Goal: Information Seeking & Learning: Check status

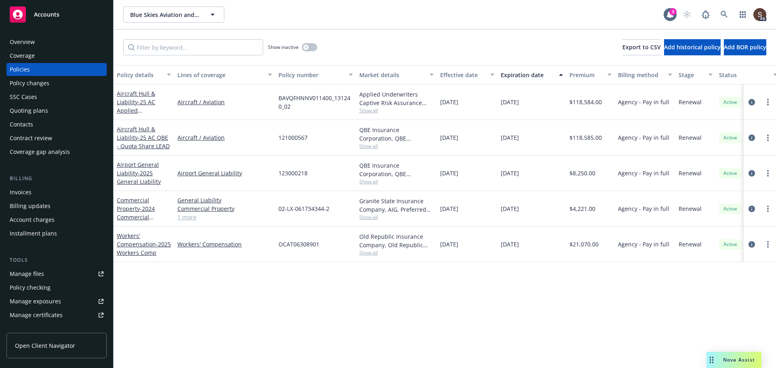
drag, startPoint x: 750, startPoint y: 137, endPoint x: 746, endPoint y: 137, distance: 4.5
click at [750, 137] on icon "circleInformation" at bounding box center [751, 138] width 6 height 6
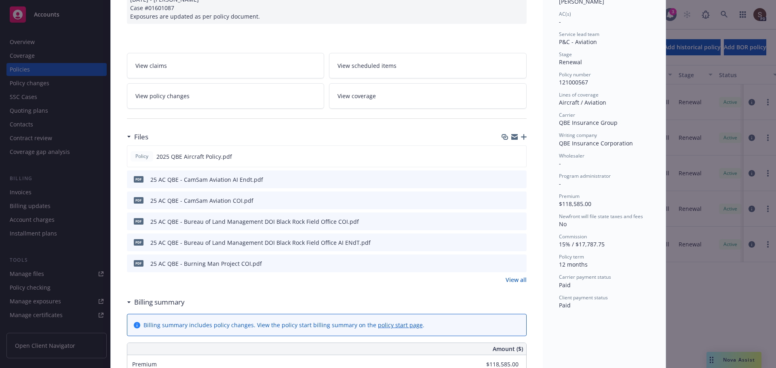
scroll to position [162, 0]
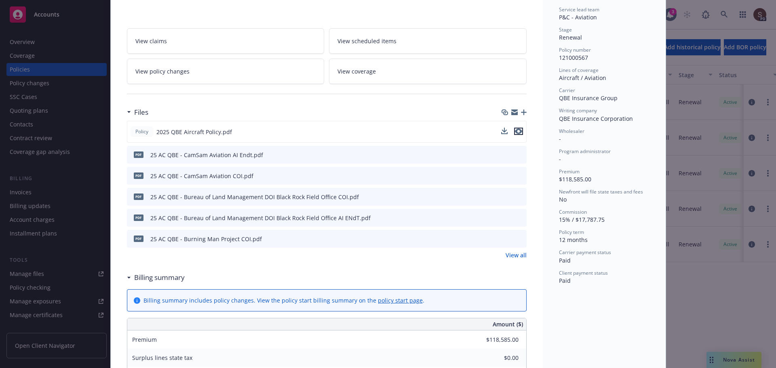
click at [516, 130] on icon "preview file" at bounding box center [518, 132] width 7 height 6
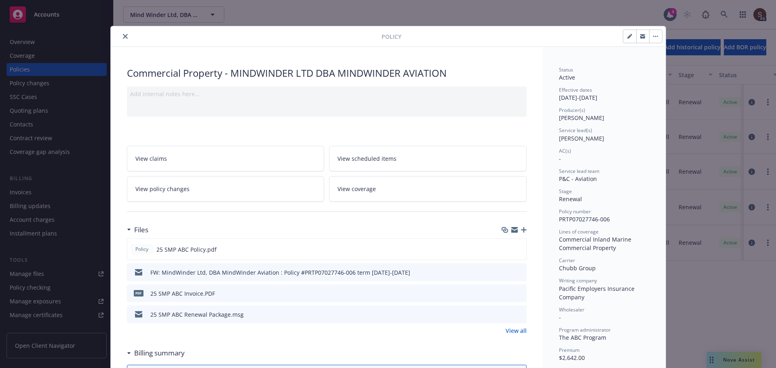
click at [123, 36] on icon "close" at bounding box center [125, 36] width 5 height 5
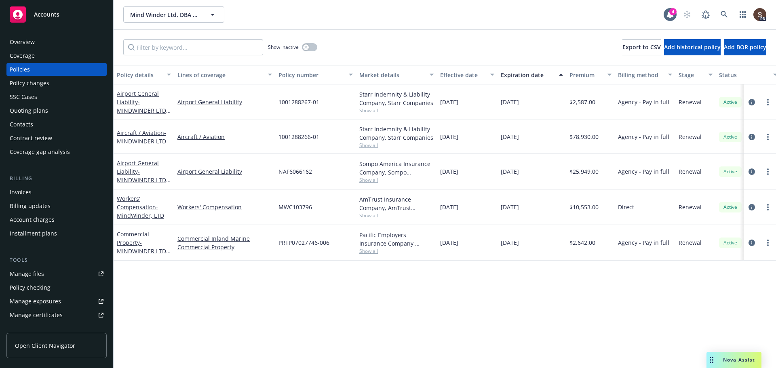
click at [33, 271] on div "Manage files" at bounding box center [27, 274] width 34 height 13
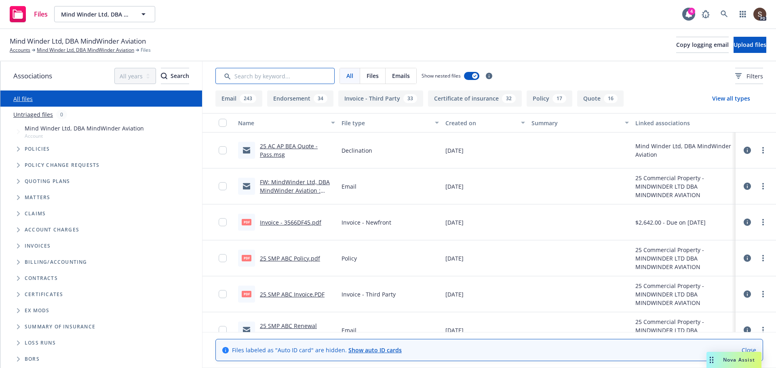
click at [234, 76] on input "Search by keyword..." at bounding box center [274, 76] width 119 height 16
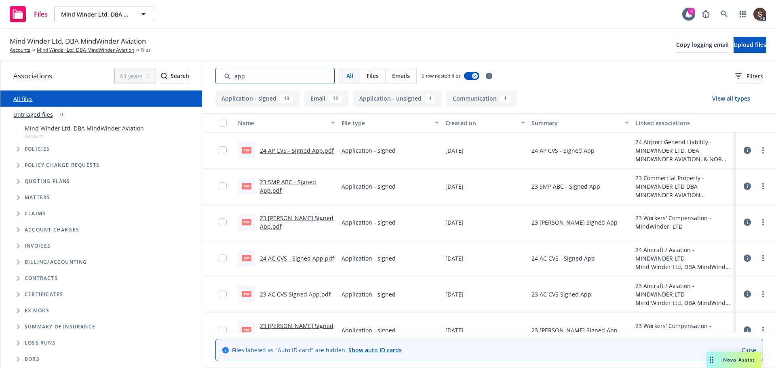
type input "app"
click at [317, 222] on link "23 WC BEA Signed App.pdf" at bounding box center [297, 222] width 74 height 16
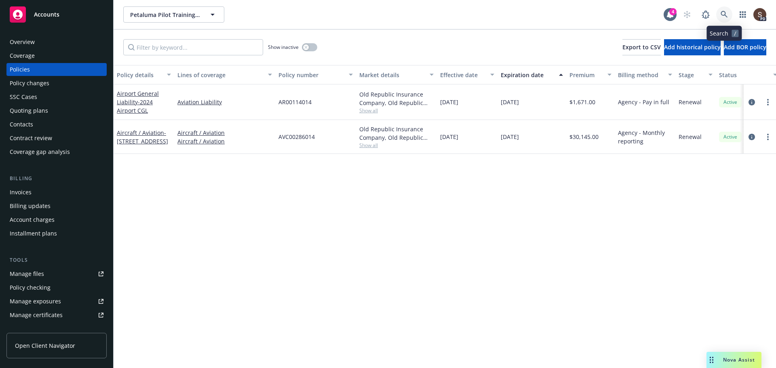
click at [725, 15] on icon at bounding box center [723, 14] width 7 height 7
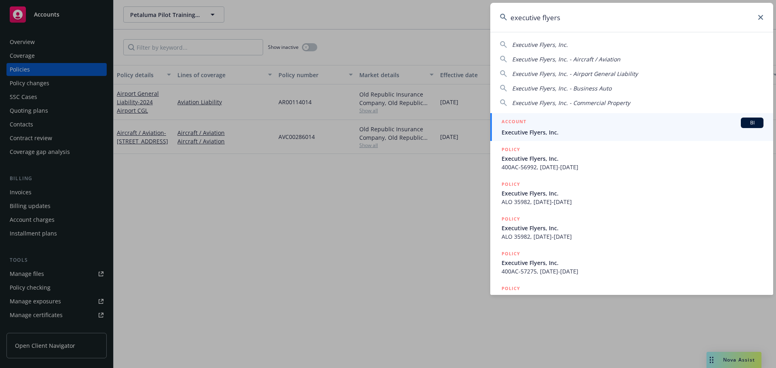
type input "executive flyers"
click at [546, 128] on div "ACCOUNT BI" at bounding box center [632, 123] width 262 height 11
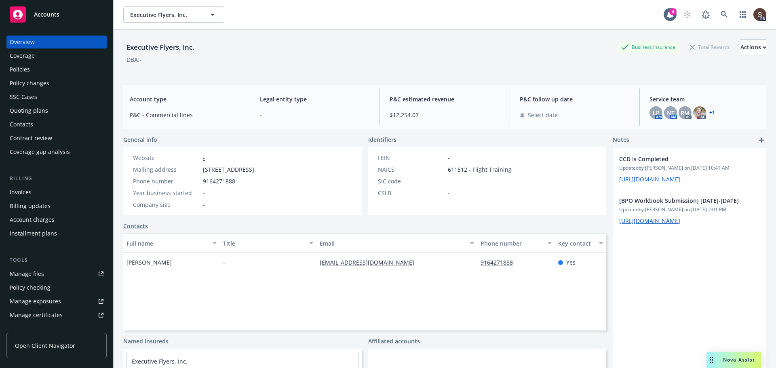
click at [35, 275] on div "Manage files" at bounding box center [27, 274] width 34 height 13
click at [37, 272] on div "Manage files" at bounding box center [27, 274] width 34 height 13
click at [32, 272] on div "Manage files" at bounding box center [27, 274] width 34 height 13
click at [28, 273] on div "Manage files" at bounding box center [27, 274] width 34 height 13
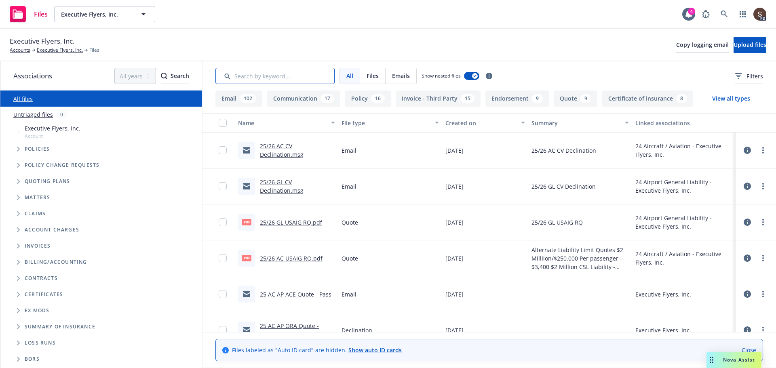
click at [242, 77] on input "Search by keyword..." at bounding box center [274, 76] width 119 height 16
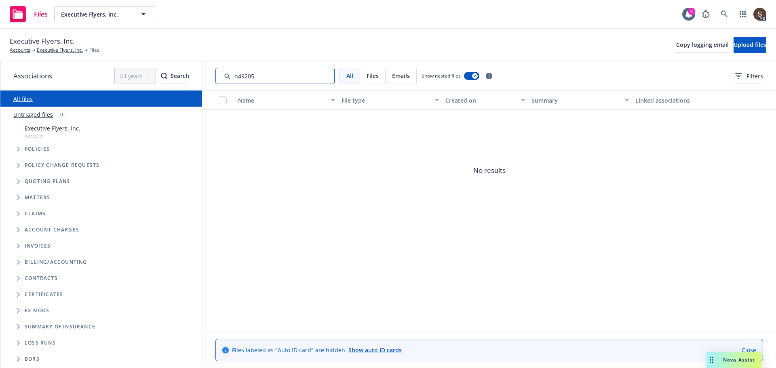
drag, startPoint x: 265, startPoint y: 76, endPoint x: 197, endPoint y: 75, distance: 67.9
click at [197, 75] on div "Associations All years 2027 2026 2025 2024 2023 2022 2021 2020 2019 2018 2017 2…" at bounding box center [387, 214] width 775 height 307
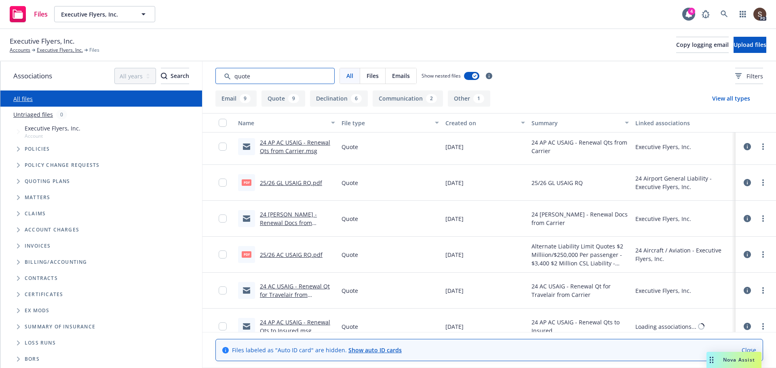
scroll to position [763, 0]
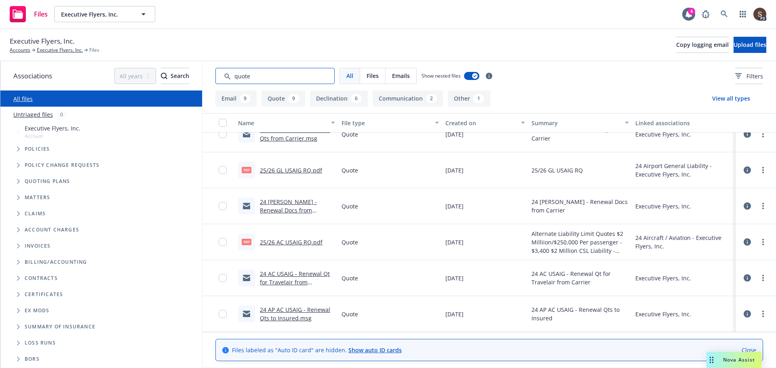
type input "quote"
click at [295, 276] on link "24 AC USAIG - Renewal Qt for Travelair from Carrier.msg" at bounding box center [295, 282] width 70 height 25
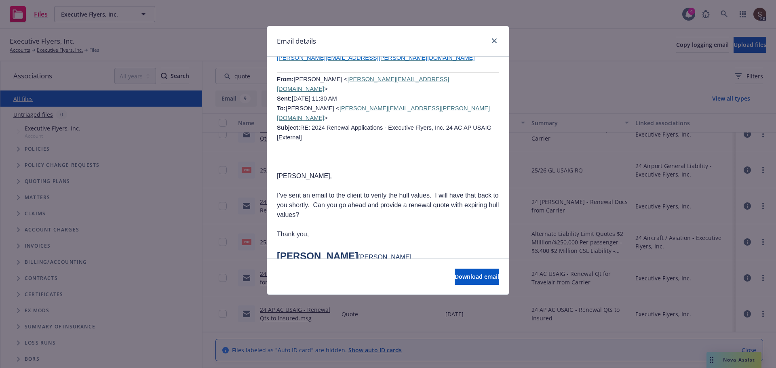
scroll to position [1091, 0]
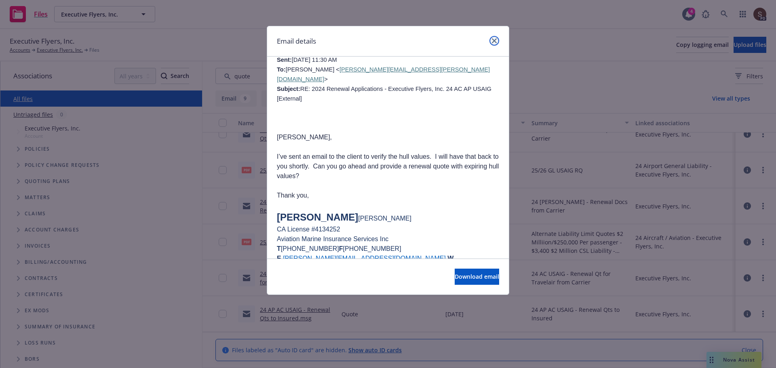
click at [494, 40] on icon "close" at bounding box center [494, 40] width 5 height 5
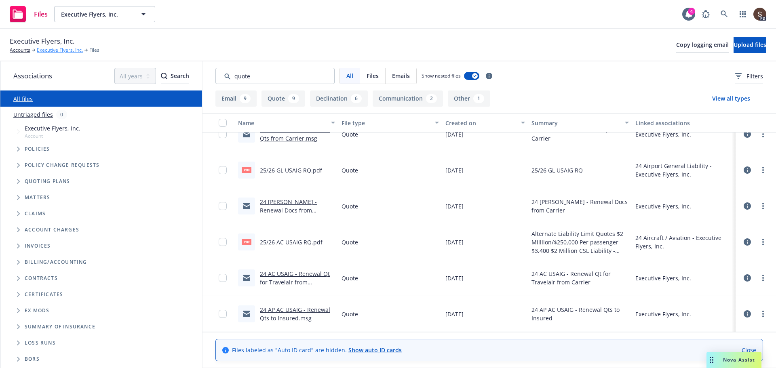
click at [60, 53] on link "Executive Flyers, Inc." at bounding box center [60, 49] width 46 height 7
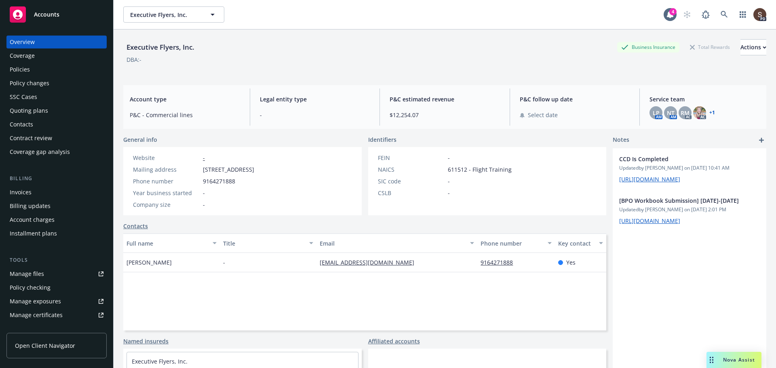
click at [19, 65] on div "Policies" at bounding box center [20, 69] width 20 height 13
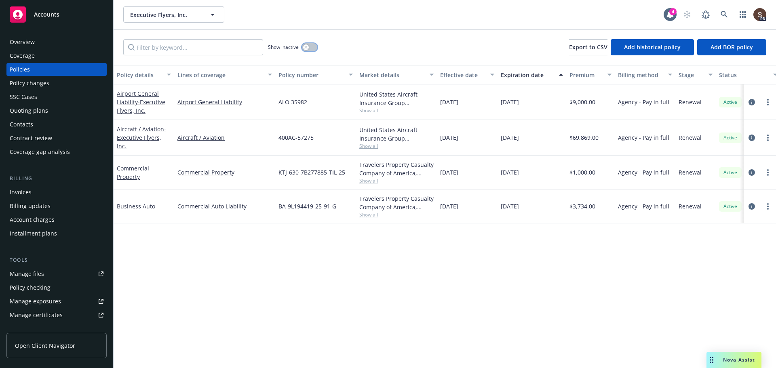
click at [312, 49] on button "button" at bounding box center [309, 47] width 15 height 8
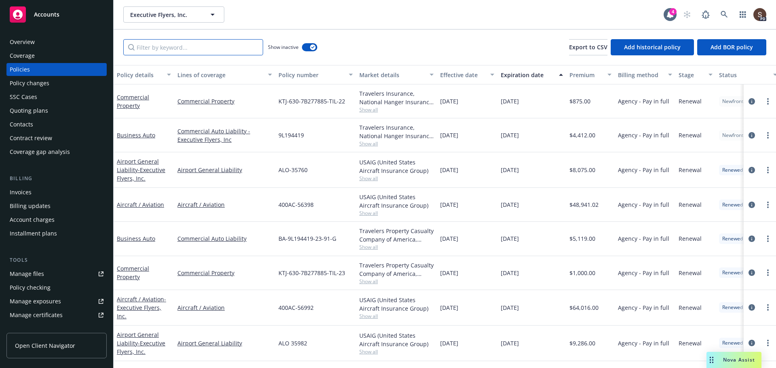
click at [189, 50] on input "Filter by keyword..." at bounding box center [193, 47] width 140 height 16
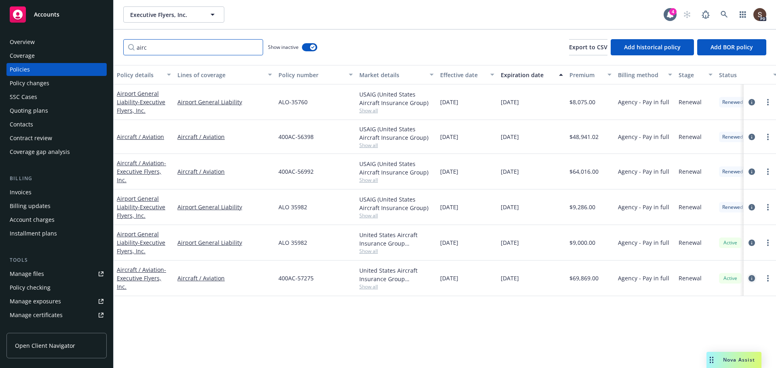
type input "airc"
click at [753, 275] on icon "circleInformation" at bounding box center [751, 278] width 6 height 6
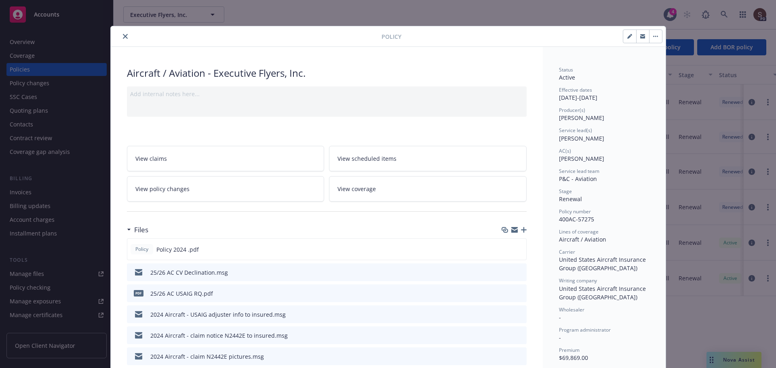
click at [204, 185] on link "View policy changes" at bounding box center [226, 188] width 198 height 25
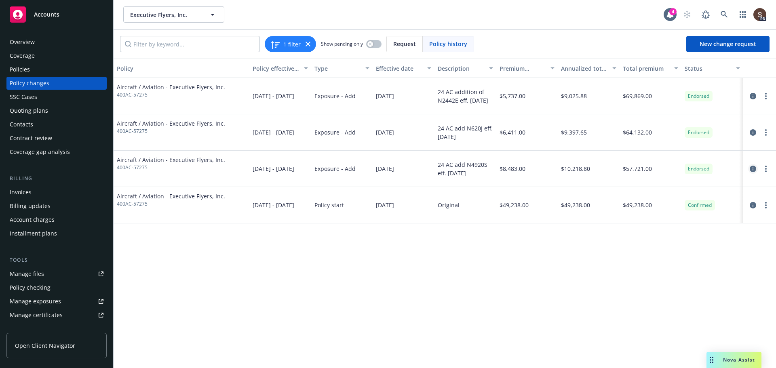
click at [753, 170] on icon "circleInformation" at bounding box center [753, 169] width 6 height 6
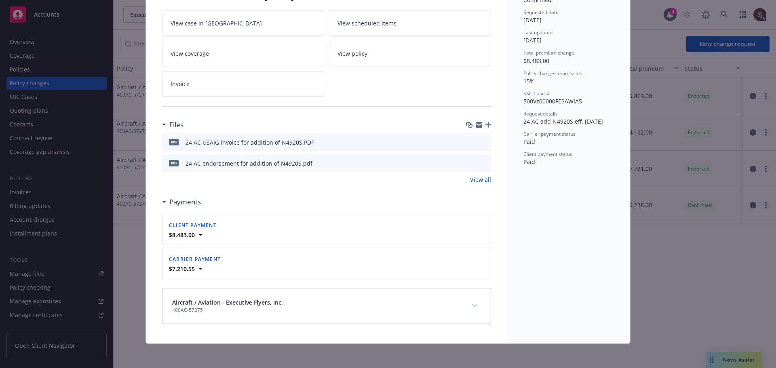
scroll to position [79, 0]
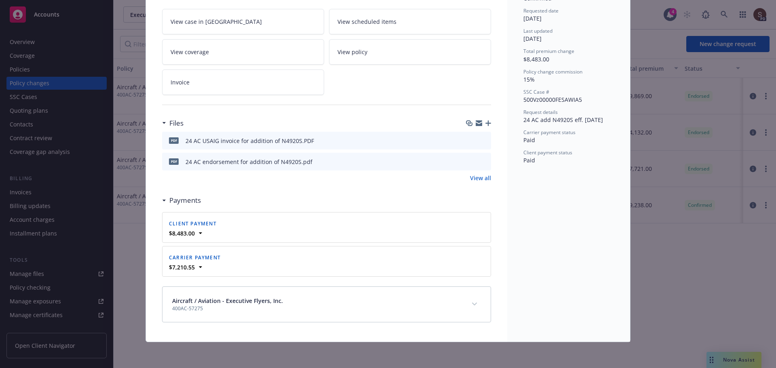
click at [482, 161] on icon "preview file" at bounding box center [483, 161] width 7 height 6
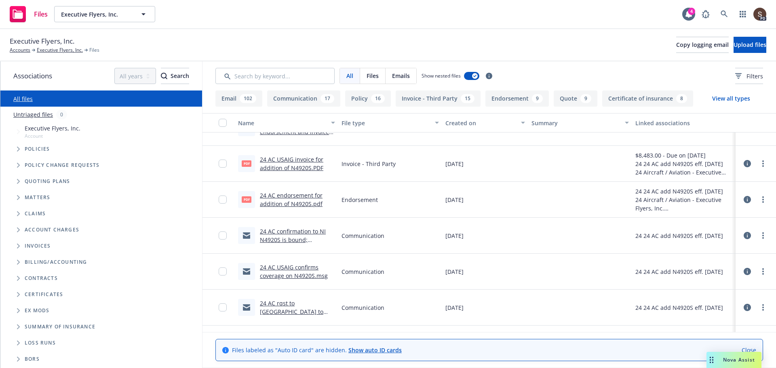
scroll to position [2303, 0]
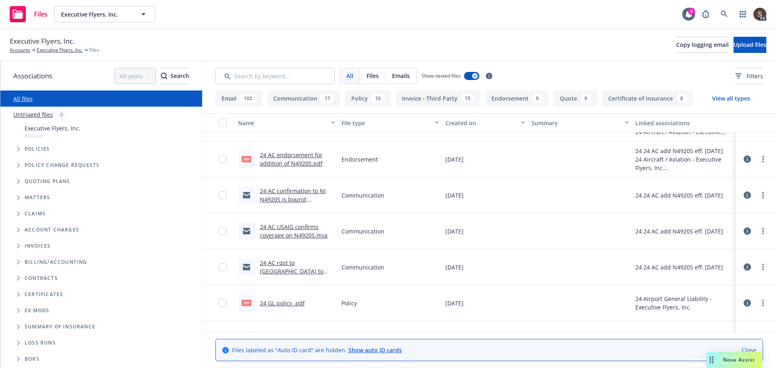
click at [296, 236] on link "24 AC USAIG confirms coverage on N4920S.msg" at bounding box center [294, 231] width 68 height 16
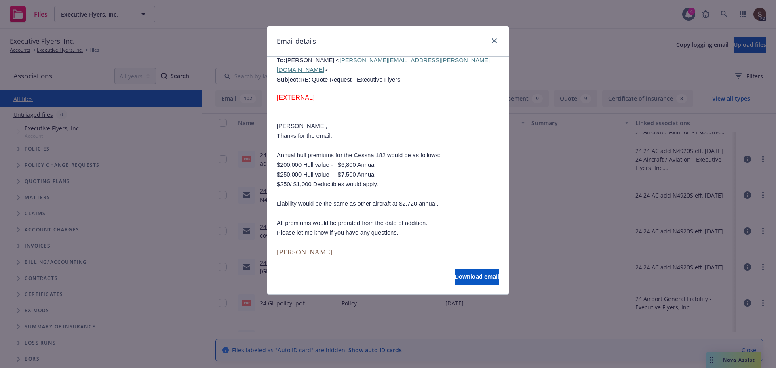
scroll to position [970, 0]
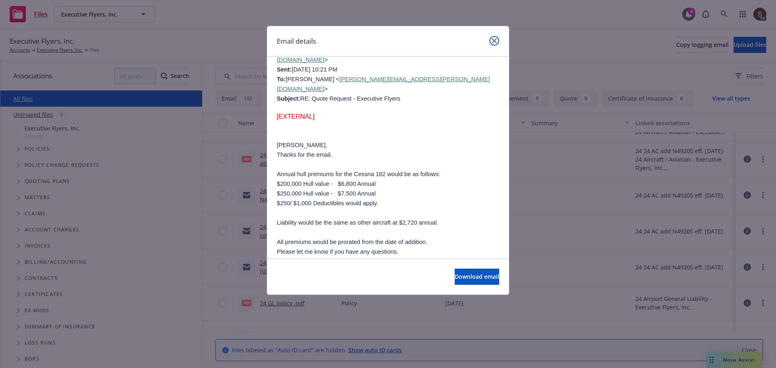
click at [493, 39] on icon "close" at bounding box center [494, 40] width 5 height 5
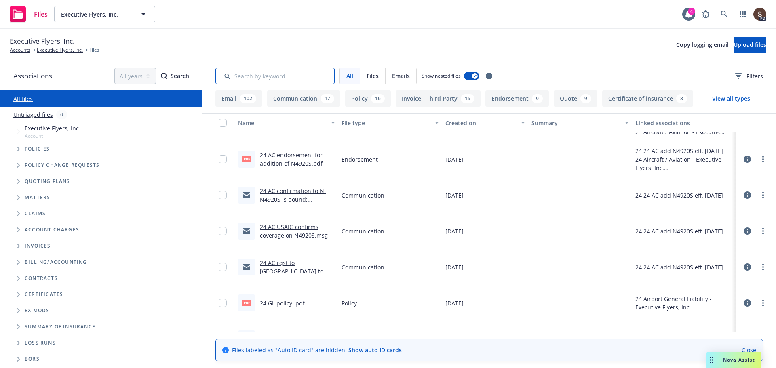
click at [256, 78] on input "Search by keyword..." at bounding box center [274, 76] width 119 height 16
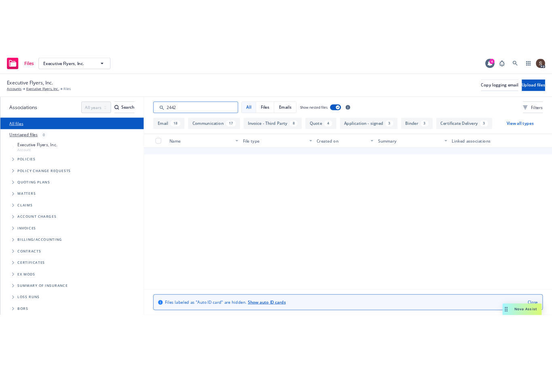
scroll to position [2260, 0]
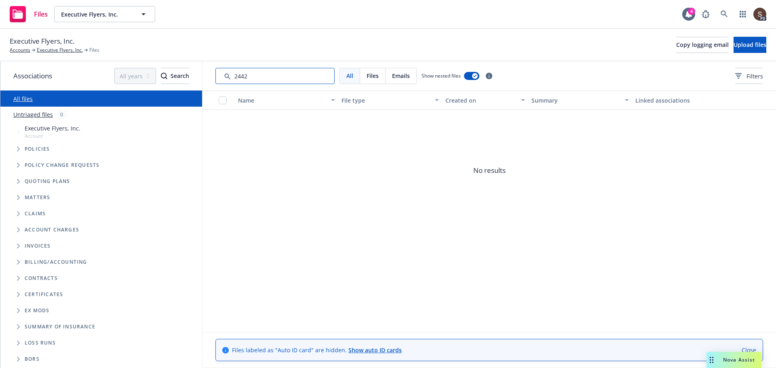
type input "2442"
